Goal: Task Accomplishment & Management: Use online tool/utility

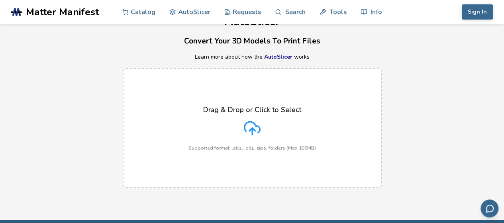
scroll to position [40, 0]
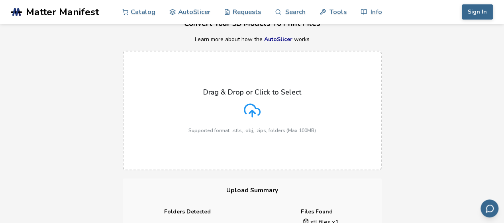
click at [379, 185] on h3 "Upload Summary" at bounding box center [252, 190] width 259 height 24
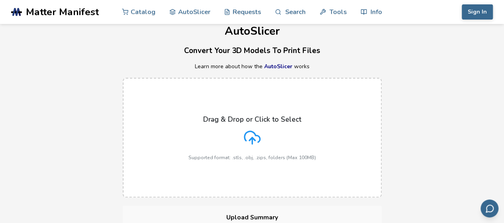
scroll to position [0, 0]
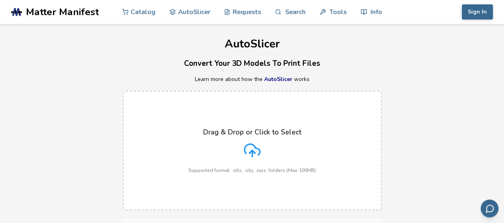
click at [265, 146] on div "Drag & Drop or Click to Select Supported format: .stls, .obj, .zips, folders (M…" at bounding box center [253, 150] width 128 height 45
click at [0, 0] on input "Drag & Drop or Click to Select Supported format: .stls, .obj, .zips, folders (M…" at bounding box center [0, 0] width 0 height 0
click at [249, 69] on h3 "Convert Your 3D Models To Print Files" at bounding box center [252, 63] width 504 height 12
click at [260, 66] on h3 "Convert Your 3D Models To Print Files" at bounding box center [252, 63] width 504 height 12
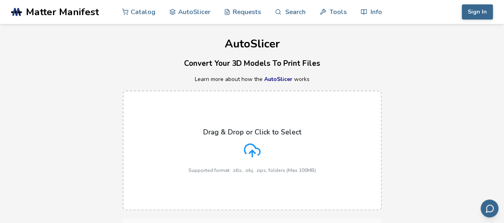
click at [222, 45] on h1 "AutoSlicer" at bounding box center [252, 44] width 504 height 12
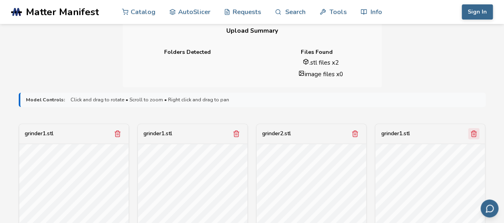
click at [476, 133] on icon "Remove model" at bounding box center [473, 133] width 7 height 7
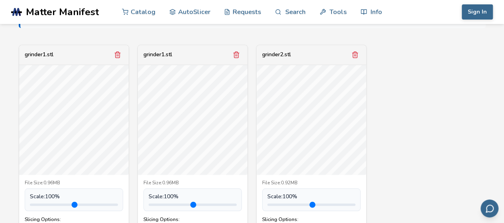
scroll to position [239, 0]
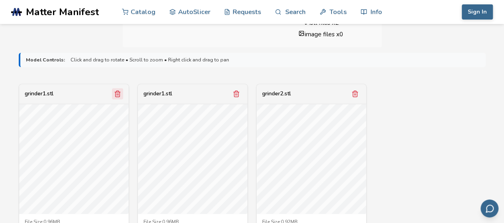
click at [117, 92] on icon "Remove model" at bounding box center [117, 93] width 7 height 7
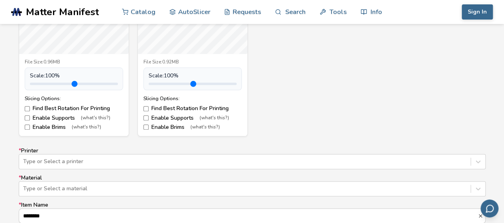
scroll to position [399, 0]
drag, startPoint x: 166, startPoint y: 83, endPoint x: 175, endPoint y: 84, distance: 8.9
type input "***"
click at [175, 84] on input "range" at bounding box center [193, 84] width 88 height 2
click at [47, 83] on input "range" at bounding box center [74, 84] width 88 height 2
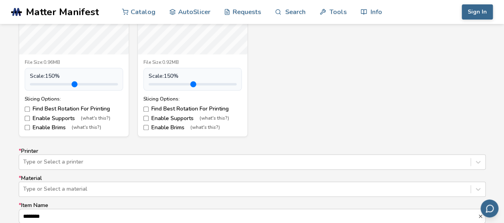
drag, startPoint x: 50, startPoint y: 83, endPoint x: 56, endPoint y: 83, distance: 6.4
type input "***"
click at [56, 83] on input "range" at bounding box center [74, 84] width 88 height 2
click at [167, 116] on label "Enable Supports (what's this?)" at bounding box center [193, 118] width 98 height 6
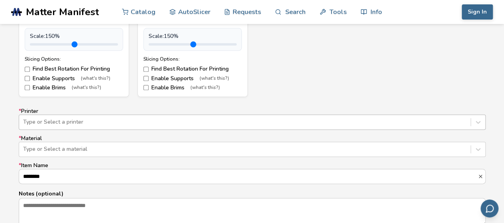
scroll to position [470, 0]
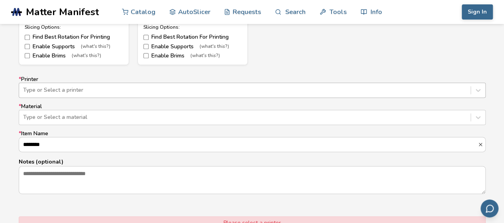
click at [67, 98] on div "Type or Select a printer" at bounding box center [252, 90] width 467 height 15
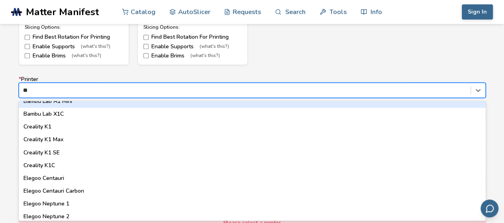
scroll to position [0, 0]
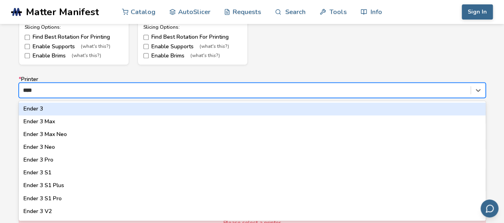
type input "*****"
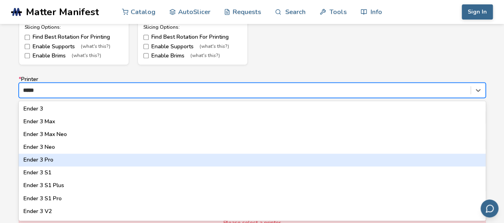
click at [49, 160] on div "Ender 3 Pro" at bounding box center [252, 160] width 467 height 13
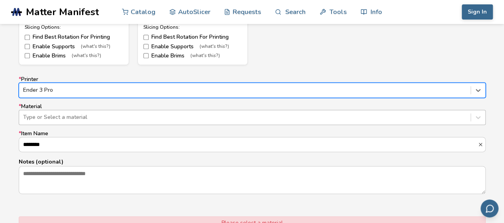
click at [79, 112] on div "Type or Select a material" at bounding box center [245, 117] width 452 height 11
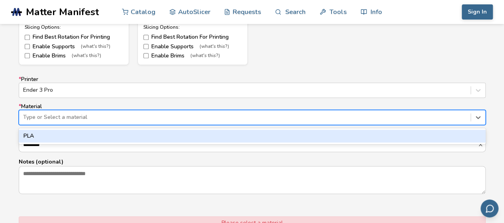
click at [38, 136] on div "PLA" at bounding box center [252, 136] width 467 height 13
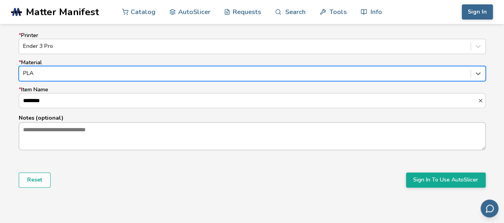
scroll to position [562, 0]
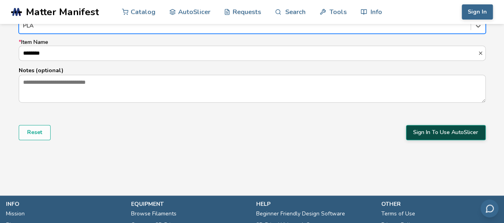
click at [449, 131] on button "Sign In To Use AutoSlicer" at bounding box center [446, 132] width 80 height 15
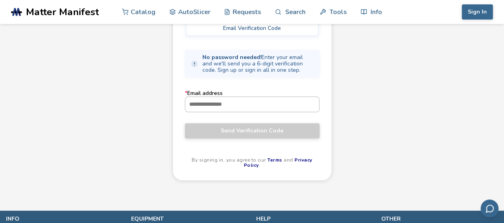
scroll to position [80, 0]
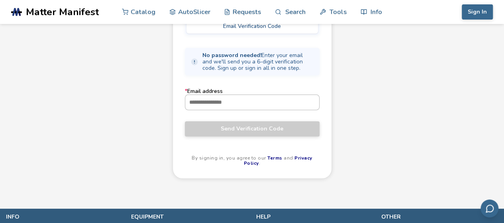
click at [223, 101] on input "* Email address" at bounding box center [252, 102] width 134 height 14
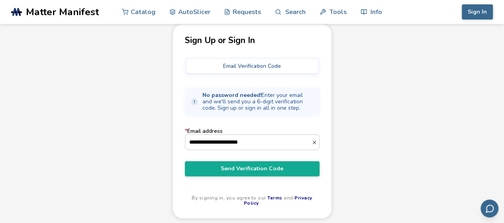
type input "**********"
click at [185, 161] on button "Send Verification Code" at bounding box center [252, 168] width 135 height 15
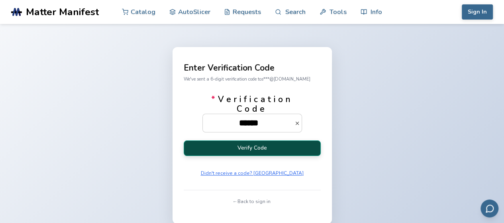
type input "******"
click at [271, 149] on button "Verify Code" at bounding box center [252, 148] width 137 height 16
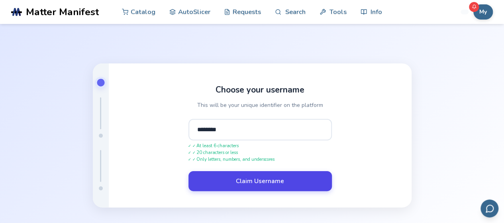
type input "********"
click at [275, 181] on button "Claim Username" at bounding box center [261, 181] width 144 height 20
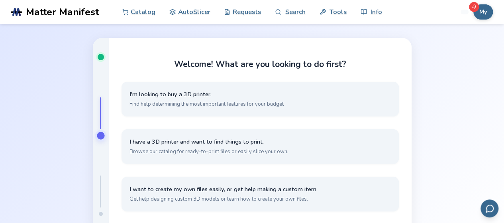
click at [97, 136] on div at bounding box center [101, 136] width 8 height 8
click at [105, 136] on div at bounding box center [101, 135] width 16 height 195
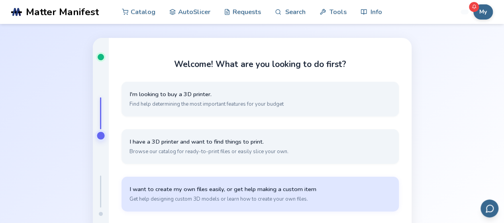
click at [224, 194] on button "I want to create my own files easily, or get help making a custom item Get help…" at bounding box center [260, 194] width 277 height 35
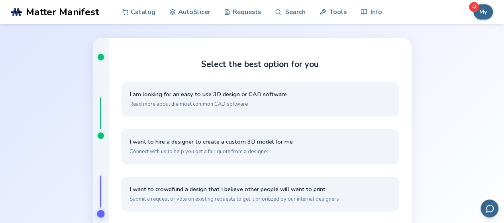
click at [101, 134] on div at bounding box center [101, 135] width 16 height 195
click at [101, 134] on div at bounding box center [101, 135] width 6 height 6
click at [101, 57] on div at bounding box center [101, 57] width 6 height 6
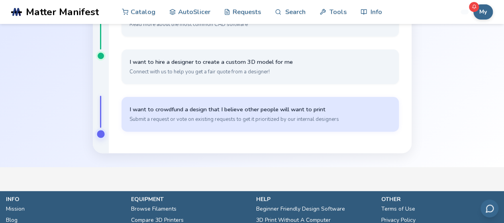
scroll to position [40, 0]
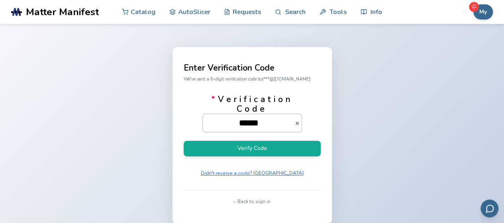
type input "******"
click at [184, 141] on button "Verify Code" at bounding box center [252, 149] width 137 height 16
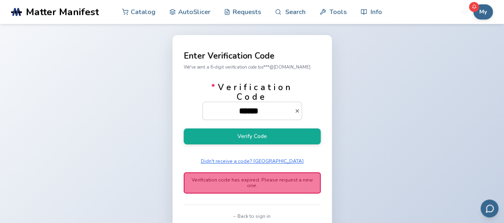
click at [271, 182] on aside "Verification code has expired. Please request a new one." at bounding box center [252, 182] width 137 height 21
click at [271, 181] on aside "Verification code has expired. Please request a new one." at bounding box center [252, 182] width 137 height 21
click at [268, 176] on aside "Verification code has expired. Please request a new one." at bounding box center [252, 182] width 137 height 21
click at [257, 162] on button "Didn't receive a code? Resend" at bounding box center [252, 160] width 108 height 11
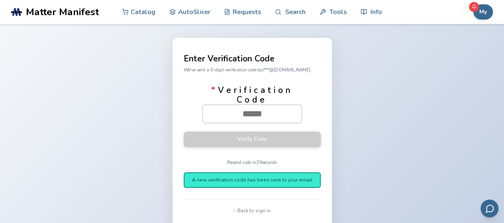
click at [249, 118] on input "* Verification Code" at bounding box center [252, 114] width 99 height 18
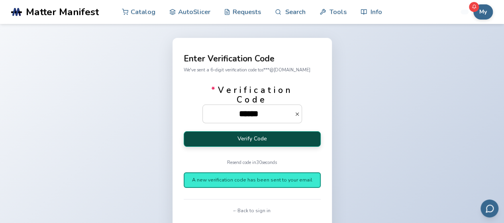
type input "******"
click at [255, 136] on button "Verify Code" at bounding box center [252, 139] width 137 height 16
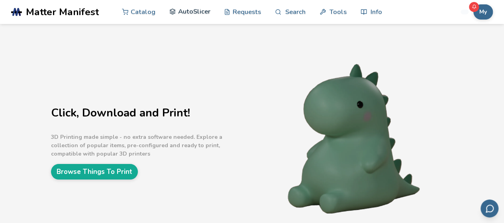
click at [194, 14] on link "AutoSlicer" at bounding box center [189, 12] width 41 height 24
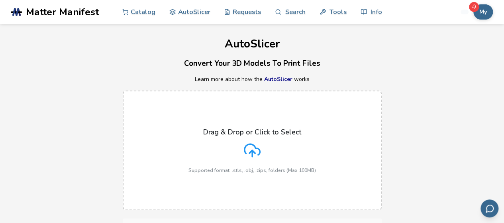
scroll to position [159, 0]
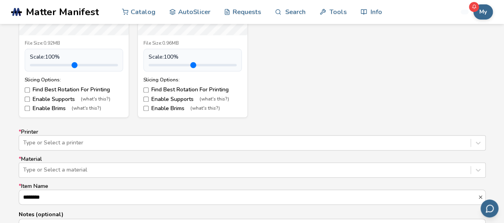
scroll to position [439, 0]
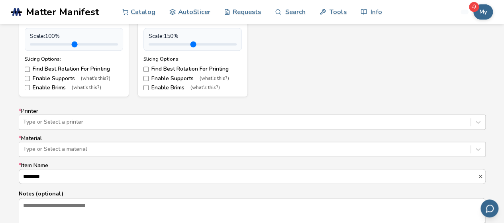
drag, startPoint x: 168, startPoint y: 42, endPoint x: 175, endPoint y: 43, distance: 6.5
type input "***"
click at [175, 43] on input "range" at bounding box center [193, 44] width 88 height 2
drag, startPoint x: 48, startPoint y: 43, endPoint x: 54, endPoint y: 44, distance: 6.2
click at [54, 44] on input "range" at bounding box center [74, 44] width 88 height 2
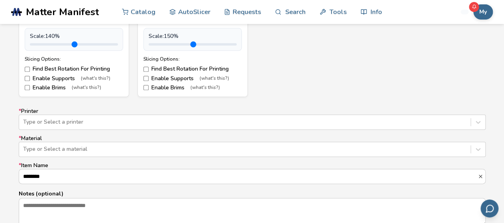
click at [55, 44] on input "range" at bounding box center [74, 44] width 88 height 2
click at [58, 44] on input "range" at bounding box center [74, 44] width 88 height 2
type input "***"
click at [56, 44] on input "range" at bounding box center [74, 44] width 88 height 2
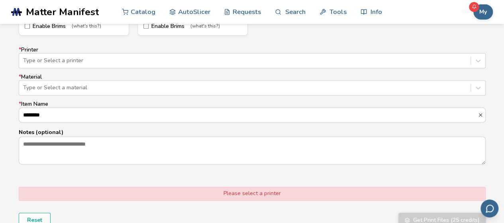
scroll to position [518, 0]
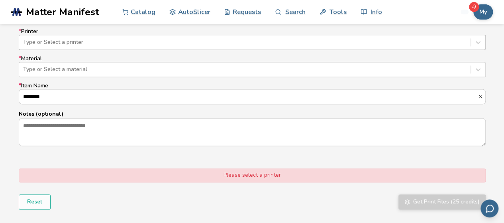
click at [61, 39] on div at bounding box center [245, 42] width 444 height 8
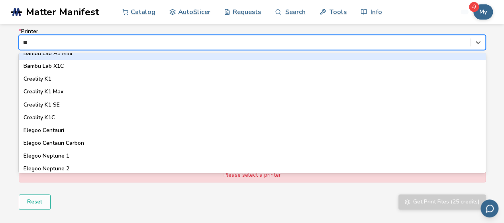
scroll to position [0, 0]
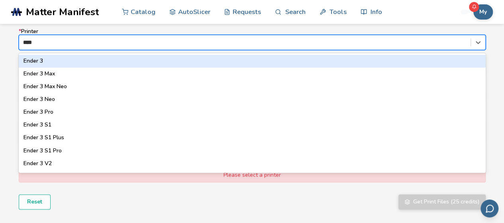
type input "*****"
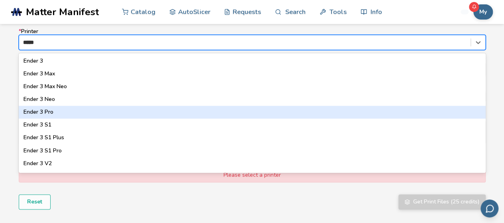
click at [53, 112] on div "Ender 3 Pro" at bounding box center [252, 112] width 467 height 13
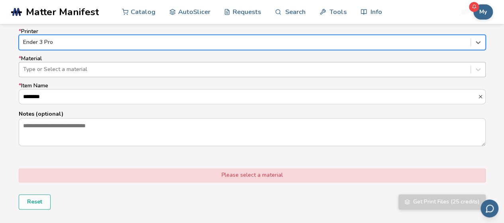
click at [57, 69] on div at bounding box center [245, 69] width 444 height 8
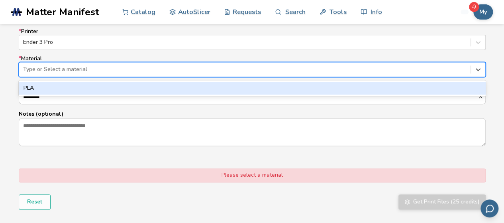
click at [40, 86] on div "PLA" at bounding box center [252, 88] width 467 height 13
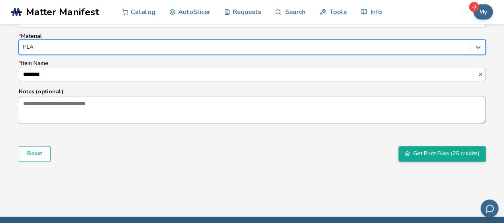
scroll to position [518, 0]
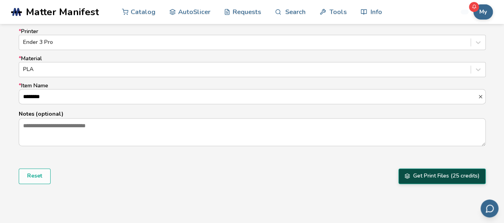
click at [433, 177] on button "Get Print Files (25 credits)" at bounding box center [442, 175] width 87 height 15
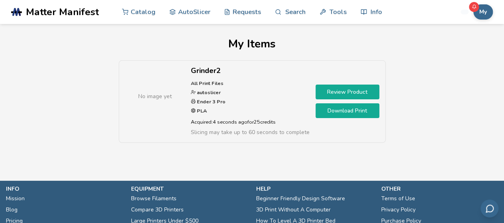
click at [352, 91] on link "Review Product" at bounding box center [348, 92] width 64 height 15
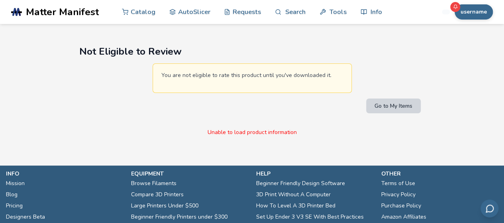
click at [400, 104] on button "Go to My Items" at bounding box center [393, 105] width 55 height 15
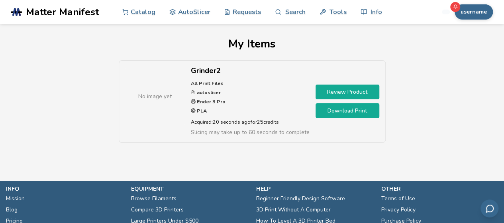
click at [350, 110] on link "Download Print" at bounding box center [348, 110] width 64 height 15
